Goal: Task Accomplishment & Management: Complete application form

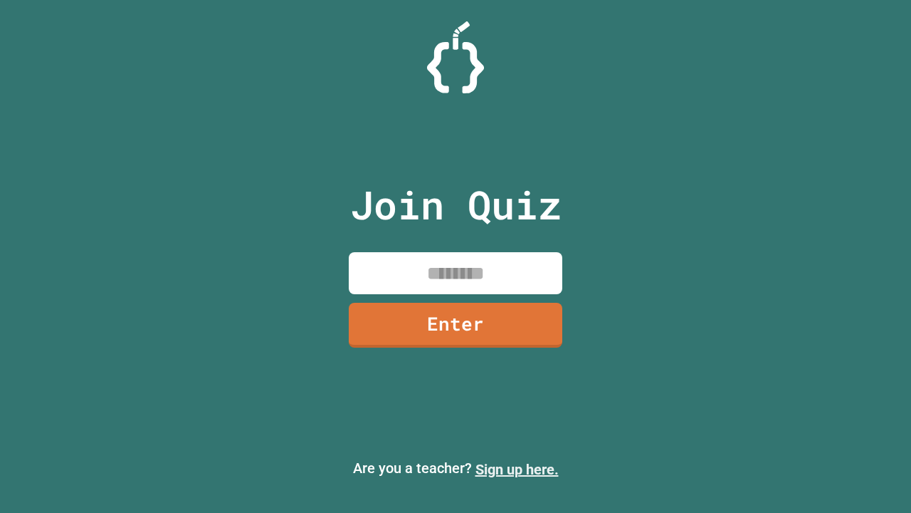
click at [517, 469] on link "Sign up here." at bounding box center [517, 469] width 83 height 17
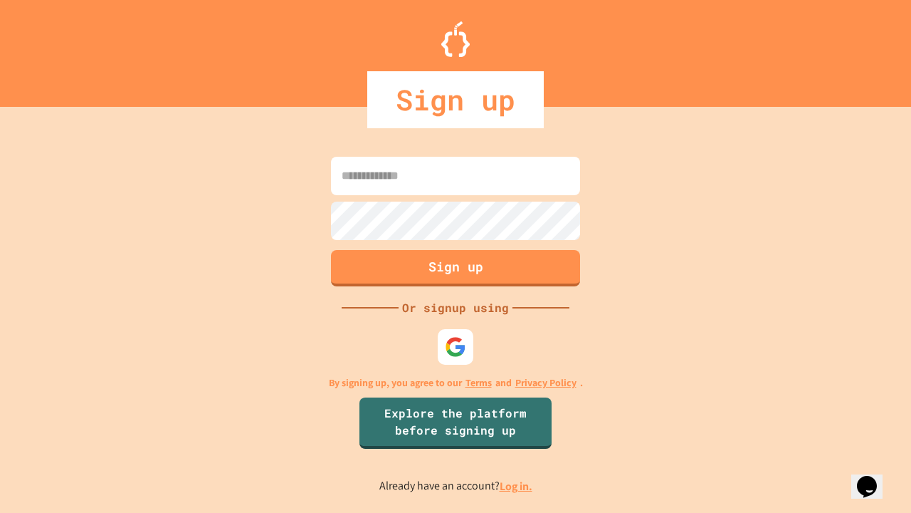
click at [517, 486] on link "Log in." at bounding box center [516, 485] width 33 height 15
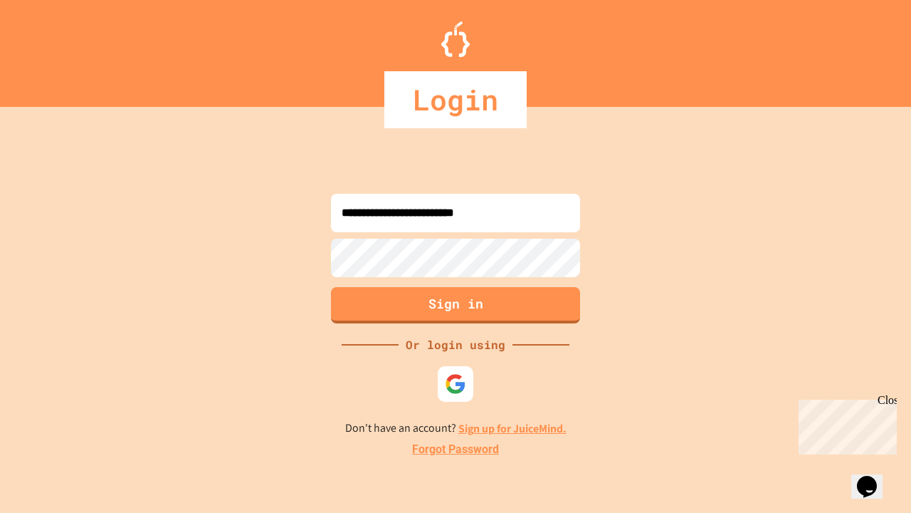
type input "**********"
